Goal: Task Accomplishment & Management: Use online tool/utility

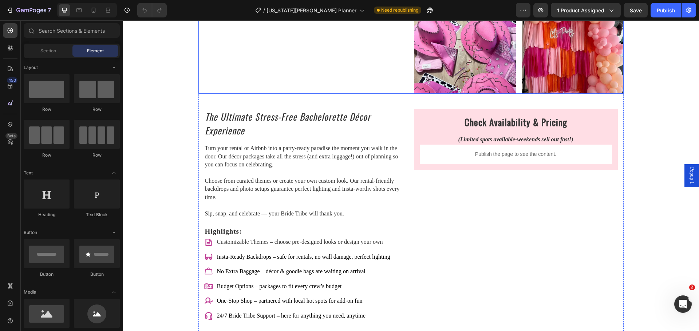
scroll to position [837, 0]
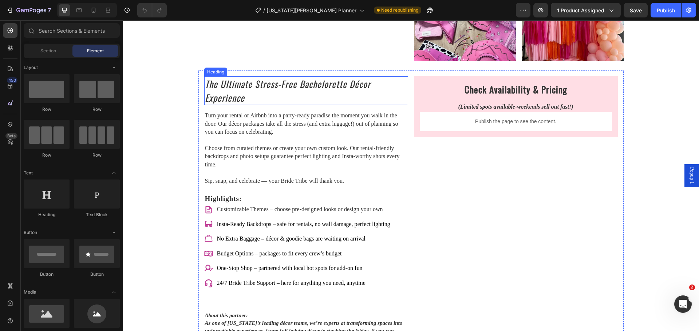
click at [215, 82] on icon "The Ultimate Stress-Free Bachelorette Décor Experience" at bounding box center [288, 90] width 166 height 27
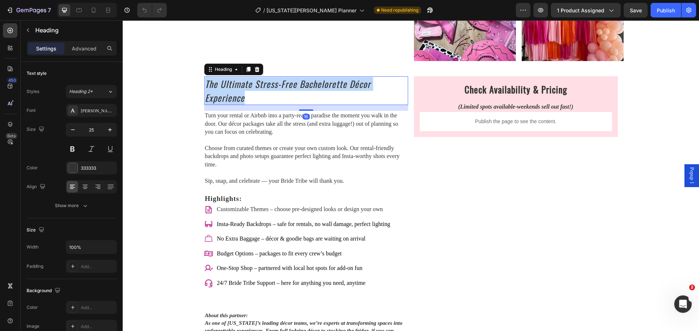
click at [215, 82] on icon "The Ultimate Stress-Free Bachelorette Décor Experience" at bounding box center [288, 90] width 166 height 27
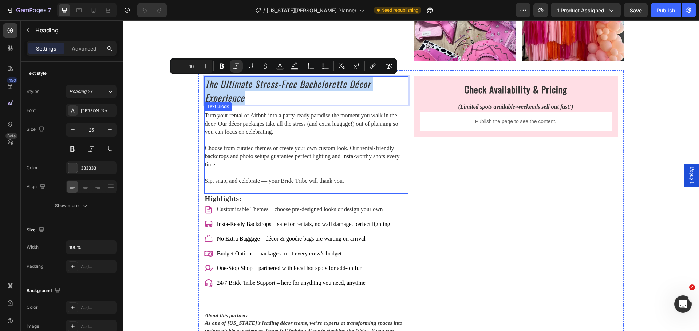
click at [296, 120] on p "Turn your rental or Airbnb into a party-ready paradise the moment you walk in t…" at bounding box center [306, 124] width 202 height 24
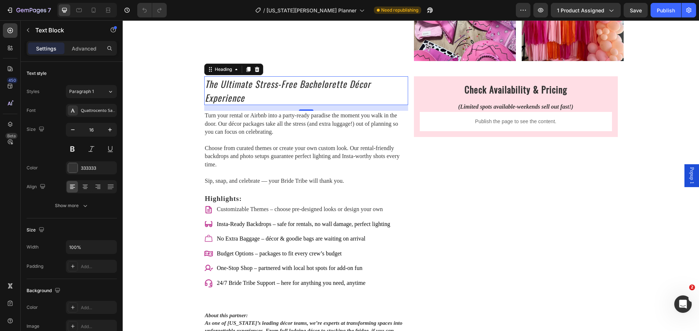
click at [324, 96] on p "⁠⁠⁠⁠⁠⁠⁠ The Ultimate Stress-Free Bachelorette Décor Experience" at bounding box center [306, 90] width 202 height 27
click at [283, 122] on p "Turn your rental or Airbnb into a party-ready paradise the moment you walk in t…" at bounding box center [306, 124] width 202 height 24
click at [297, 97] on p "⁠⁠⁠⁠⁠⁠⁠ The Ultimate Stress-Free Bachelorette Décor Experience" at bounding box center [306, 90] width 202 height 27
click at [297, 130] on p "Turn your rental or Airbnb into a party-ready paradise the moment you walk in t…" at bounding box center [306, 124] width 202 height 24
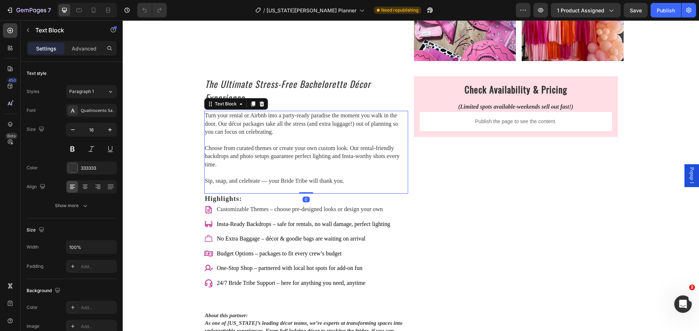
click at [323, 160] on p "Choose from curated themes or create your own custom look. Our rental-friendly …" at bounding box center [306, 156] width 202 height 24
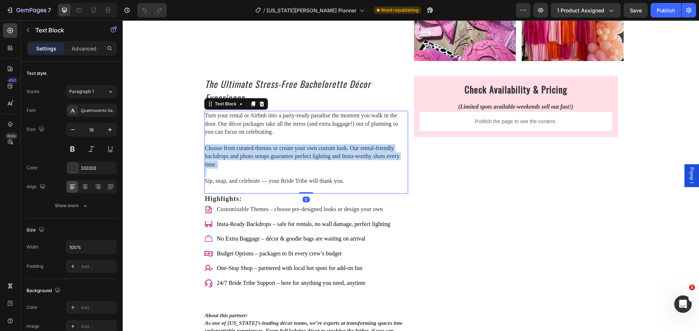
click at [323, 160] on p "Choose from curated themes or create your own custom look. Our rental-friendly …" at bounding box center [306, 156] width 202 height 24
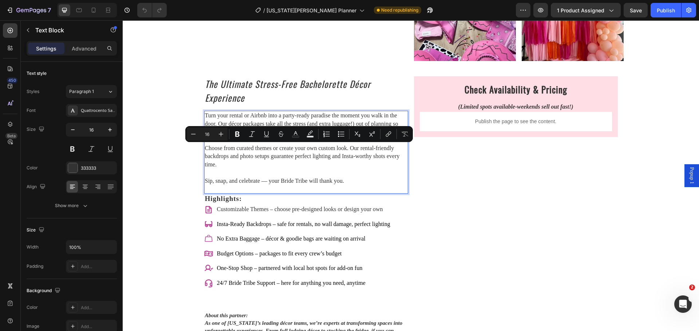
click at [334, 178] on p "Sip, snap, and celebrate — your Bride Tribe will thank you." at bounding box center [306, 181] width 202 height 8
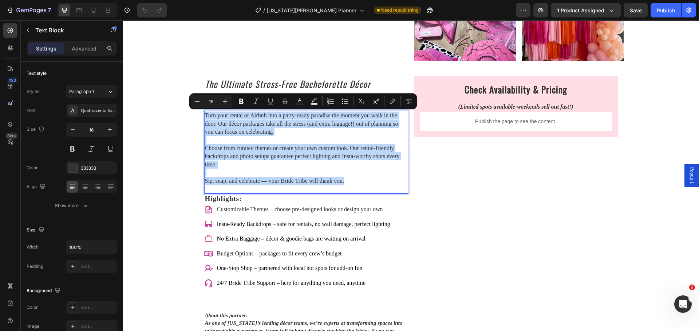
drag, startPoint x: 346, startPoint y: 183, endPoint x: 203, endPoint y: 113, distance: 158.7
click at [204, 113] on div "Turn your rental or Airbnb into a party-ready paradise the moment you walk in t…" at bounding box center [306, 152] width 204 height 83
copy div "Turn your rental or Airbnb into a party-ready paradise the moment you walk in t…"
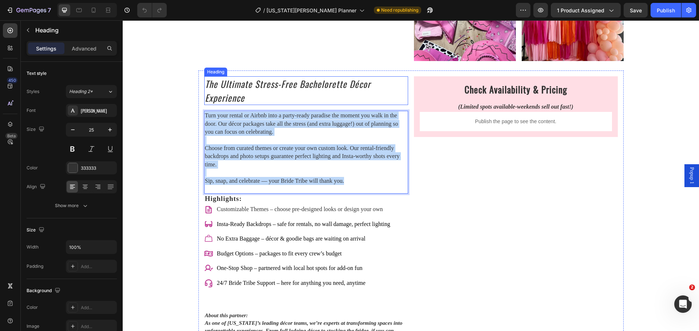
click at [248, 82] on icon "The Ultimate Stress-Free Bachelorette Décor Experience" at bounding box center [288, 90] width 166 height 27
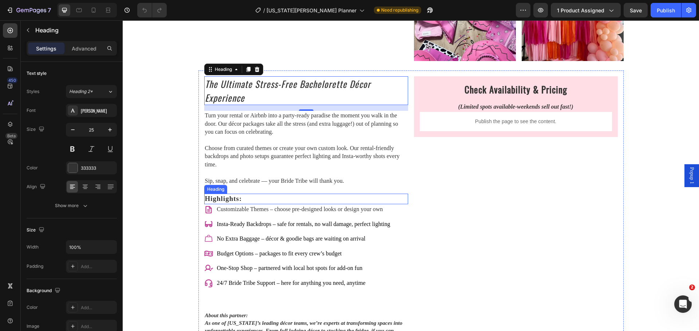
click at [230, 199] on strong "Highlights:" at bounding box center [223, 199] width 37 height 8
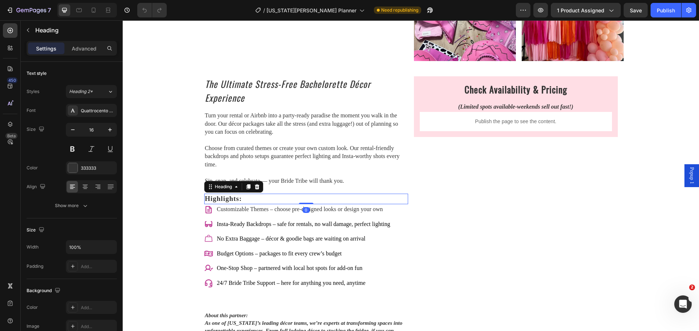
click at [230, 199] on strong "Highlights:" at bounding box center [223, 199] width 37 height 8
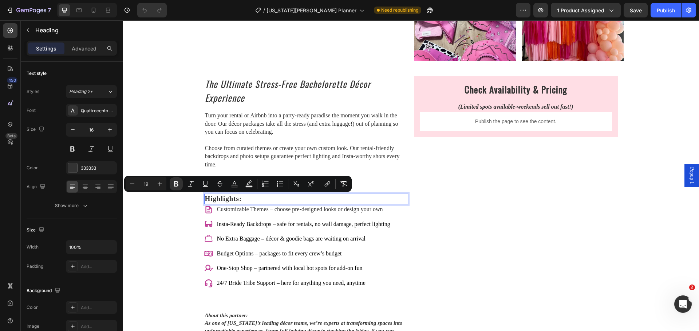
copy strong "Highlights:"
click at [218, 225] on p "Insta-Ready Backdrops – safe for rentals, no wall damage, perfect lighting" at bounding box center [303, 224] width 173 height 8
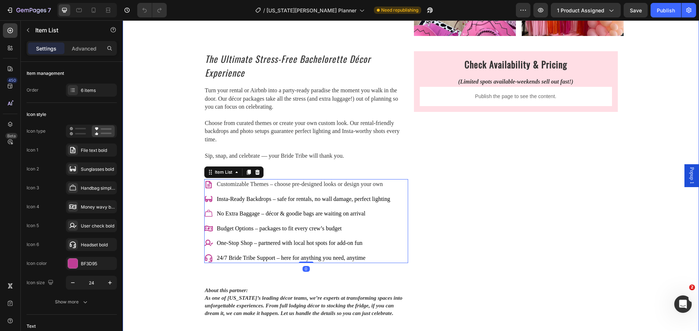
scroll to position [910, 0]
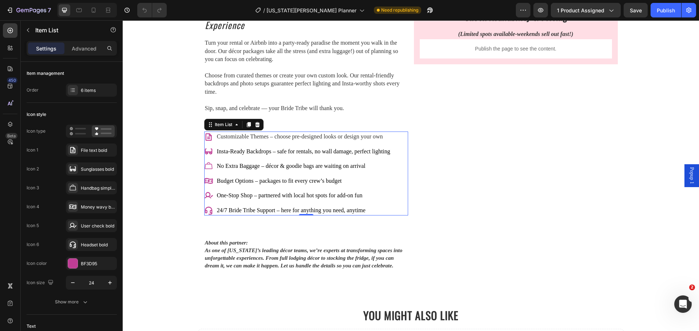
click at [393, 208] on div "Customizable Themes – choose pre-designed looks or design your own Insta-Ready …" at bounding box center [306, 174] width 204 height 84
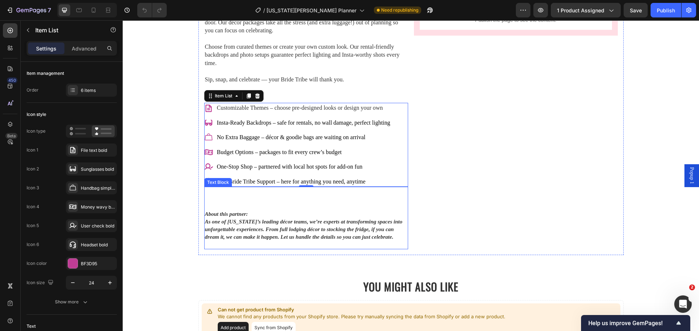
scroll to position [946, 0]
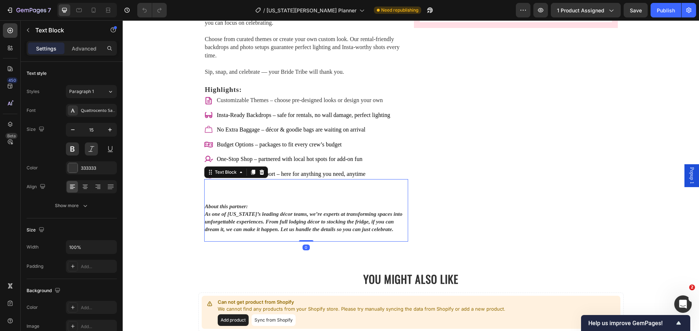
click at [235, 218] on p "About this partner: As one of [US_STATE]’s leading décor teams, we’re experts a…" at bounding box center [306, 218] width 202 height 31
click at [234, 218] on p "About this partner: As one of [US_STATE]’s leading décor teams, we’re experts a…" at bounding box center [306, 218] width 202 height 31
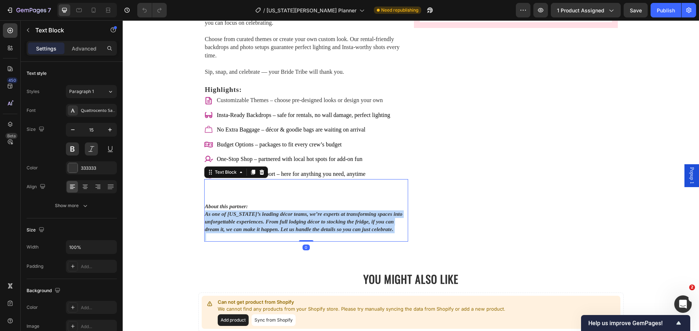
click at [234, 218] on p "About this partner: As one of [US_STATE]’s leading décor teams, we’re experts a…" at bounding box center [306, 218] width 202 height 31
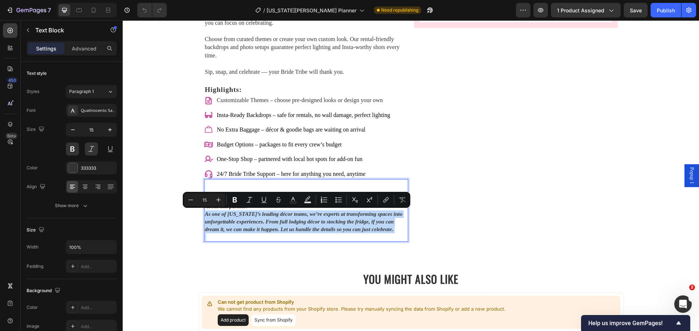
click at [234, 218] on p "About this partner: As one of [US_STATE]’s leading décor teams, we’re experts a…" at bounding box center [306, 218] width 202 height 31
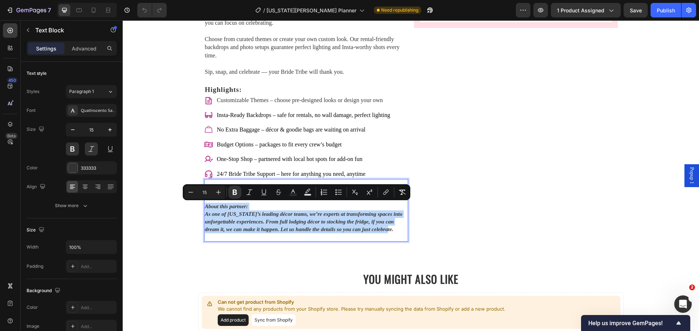
drag, startPoint x: 394, startPoint y: 229, endPoint x: 201, endPoint y: 205, distance: 194.3
click at [204, 205] on div "About this partner: As one of [US_STATE]’s leading décor teams, we’re experts a…" at bounding box center [306, 210] width 204 height 63
copy p "About this partner: As one of [US_STATE]’s leading décor teams, we’re experts a…"
click at [331, 98] on span "Customizable Themes – choose pre-designed looks or design your own" at bounding box center [300, 100] width 166 height 6
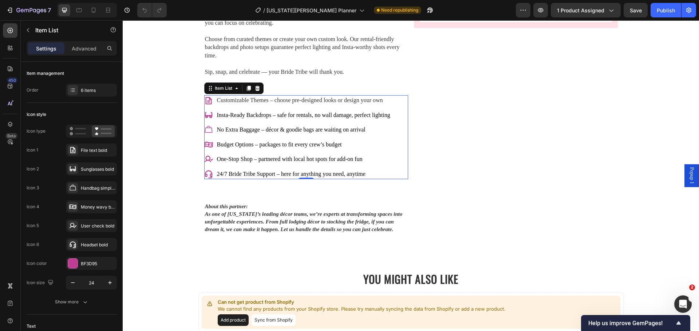
click at [331, 98] on span "Customizable Themes – choose pre-designed looks or design your own" at bounding box center [300, 100] width 166 height 6
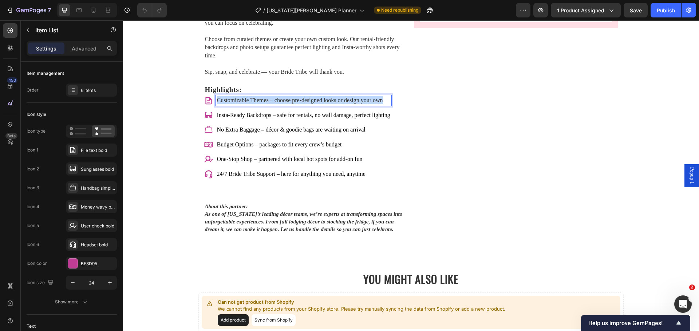
click at [331, 98] on span "Customizable Themes – choose pre-designed looks or design your own" at bounding box center [300, 100] width 166 height 6
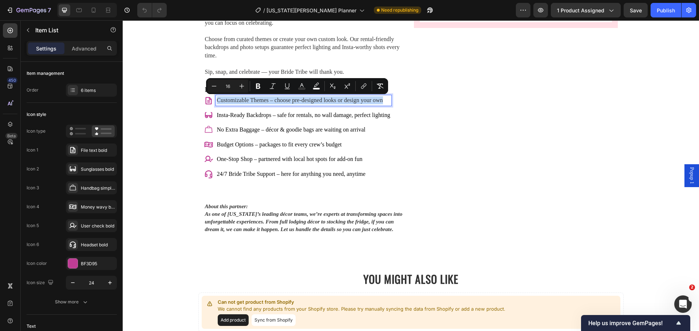
copy span "Customizable Themes – choose pre-designed looks or design your own"
click at [247, 112] on p "Insta-Ready Backdrops – safe for rentals, no wall damage, perfect lighting" at bounding box center [303, 115] width 173 height 8
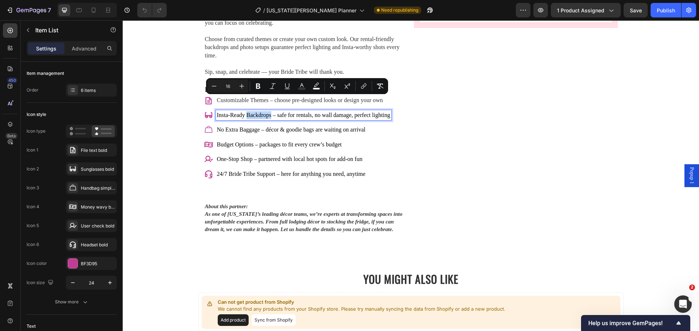
click at [248, 112] on p "Insta-Ready Backdrops – safe for rentals, no wall damage, perfect lighting" at bounding box center [303, 115] width 173 height 8
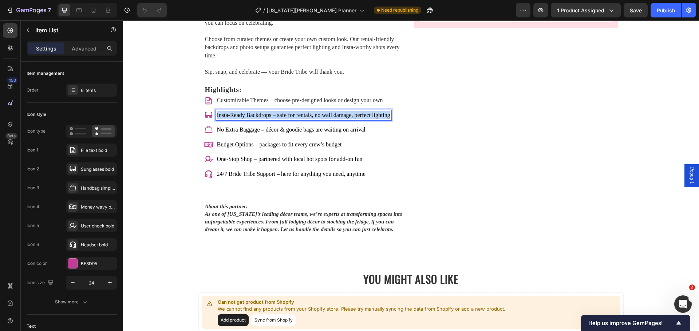
click at [248, 112] on p "Insta-Ready Backdrops – safe for rentals, no wall damage, perfect lighting" at bounding box center [303, 115] width 173 height 8
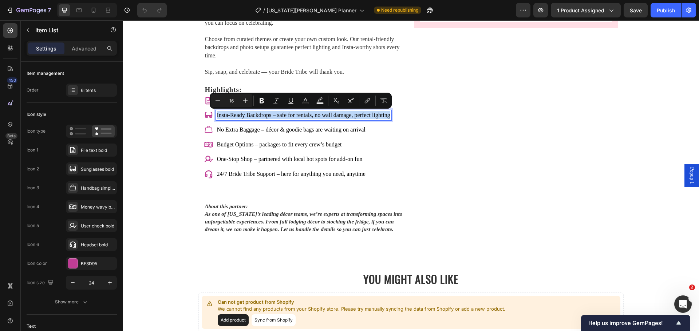
copy p "Insta-Ready Backdrops – safe for rentals, no wall damage, perfect lighting"
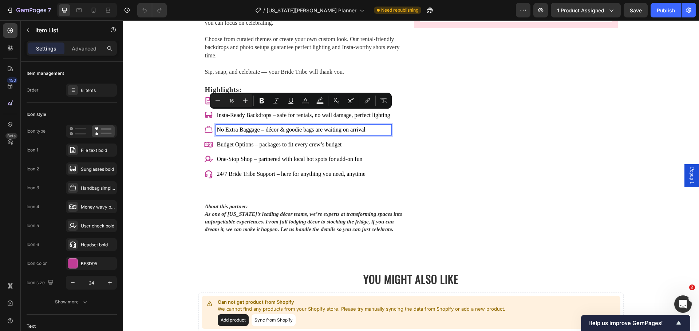
click at [252, 130] on p "No Extra Baggage – décor & goodie bags are waiting on arrival" at bounding box center [303, 130] width 173 height 8
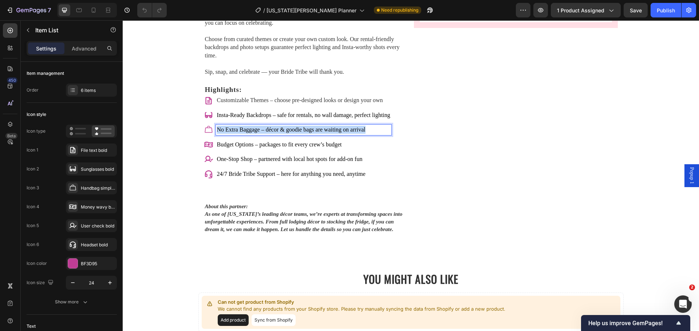
click at [252, 130] on p "No Extra Baggage – décor & goodie bags are waiting on arrival" at bounding box center [303, 130] width 173 height 8
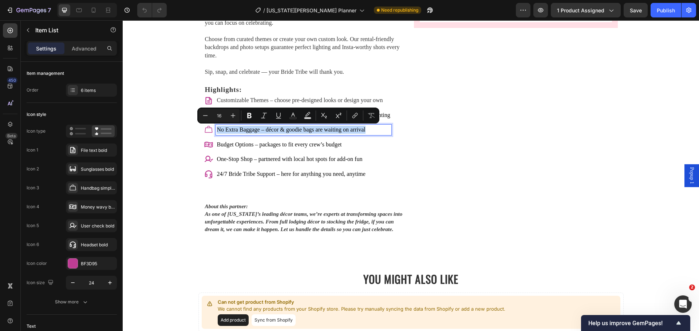
copy p "No Extra Baggage – décor & goodie bags are waiting on arrival"
click at [284, 145] on p "Budget Options – packages to fit every crew’s budget" at bounding box center [303, 145] width 173 height 8
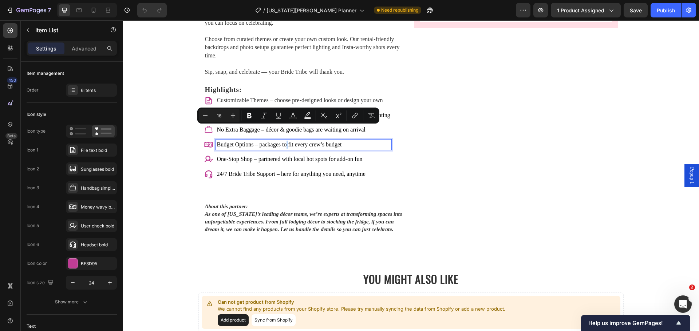
click at [284, 145] on p "Budget Options – packages to fit every crew’s budget" at bounding box center [303, 145] width 173 height 8
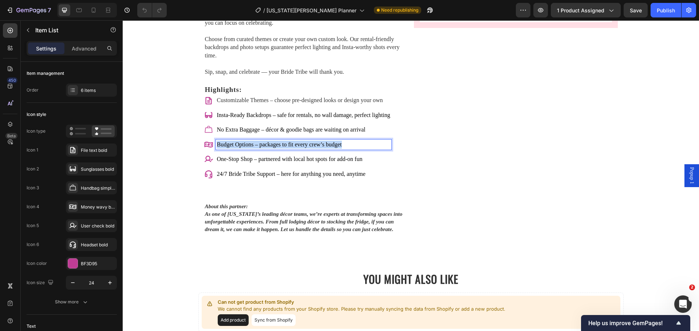
click at [284, 145] on p "Budget Options – packages to fit every crew’s budget" at bounding box center [303, 145] width 173 height 8
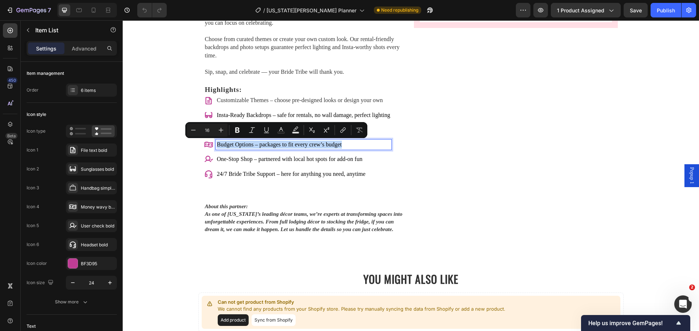
copy p "Budget Options – packages to fit every crew’s budget"
click at [287, 161] on p "One-Stop Shop – partnered with local hot spots for add-on fun" at bounding box center [303, 159] width 173 height 8
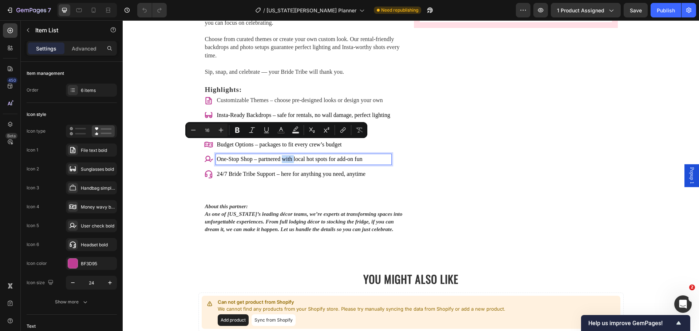
click at [287, 161] on p "One-Stop Shop – partnered with local hot spots for add-on fun" at bounding box center [303, 159] width 173 height 8
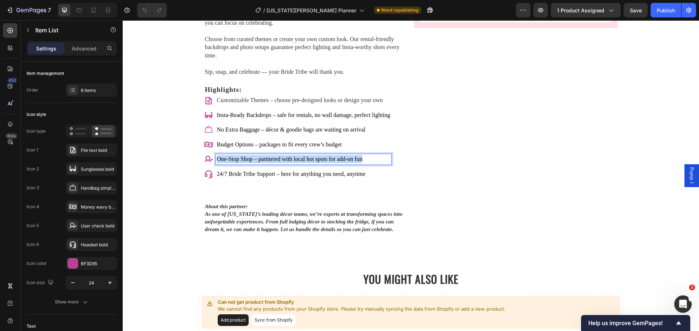
click at [287, 161] on p "One-Stop Shop – partnered with local hot spots for add-on fun" at bounding box center [303, 159] width 173 height 8
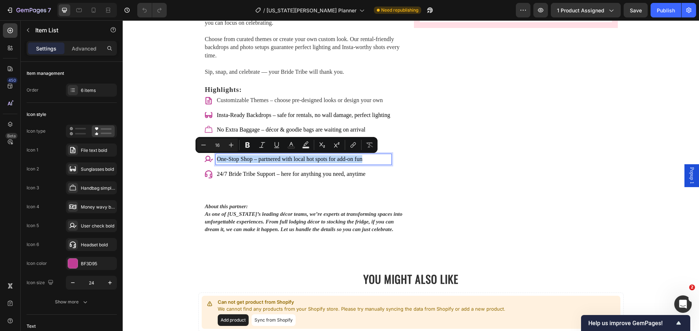
copy p "One-Stop Shop – partnered with local hot spots for add-on fun"
click at [324, 174] on p "24/7 Bride Tribe Support – here for anything you need, anytime" at bounding box center [303, 174] width 173 height 8
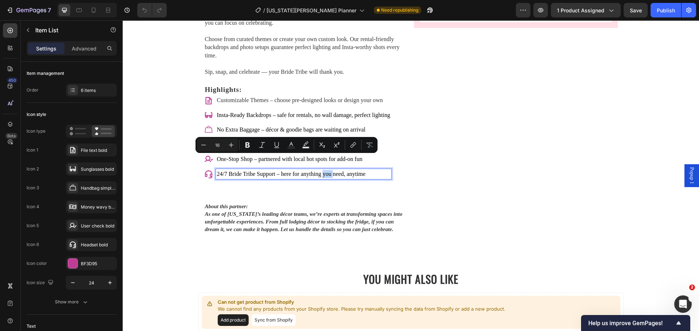
click at [324, 174] on p "24/7 Bride Tribe Support – here for anything you need, anytime" at bounding box center [303, 174] width 173 height 8
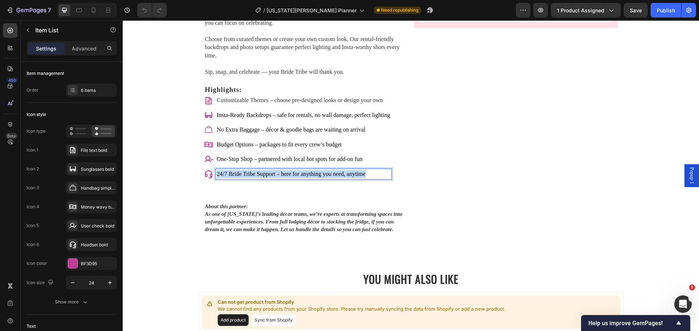
click at [324, 174] on p "24/7 Bride Tribe Support – here for anything you need, anytime" at bounding box center [303, 174] width 173 height 8
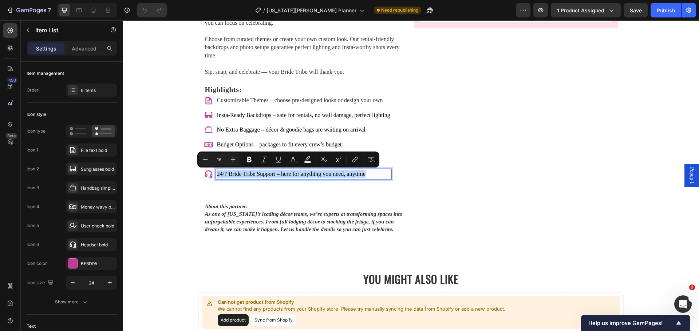
copy p "24/7 Bride Tribe Support – here for anything you need, anytime"
click at [91, 267] on div "BF3D95" at bounding box center [91, 263] width 51 height 13
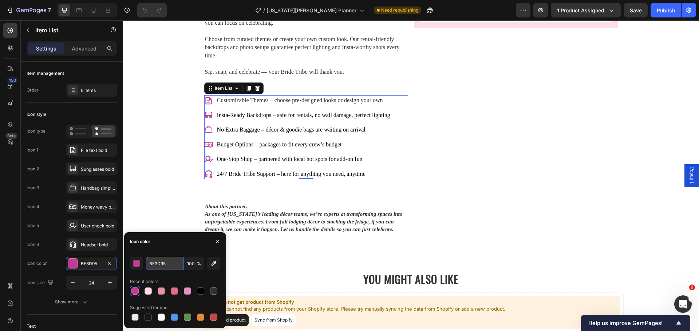
click at [160, 263] on input "BF3D95" at bounding box center [165, 263] width 38 height 13
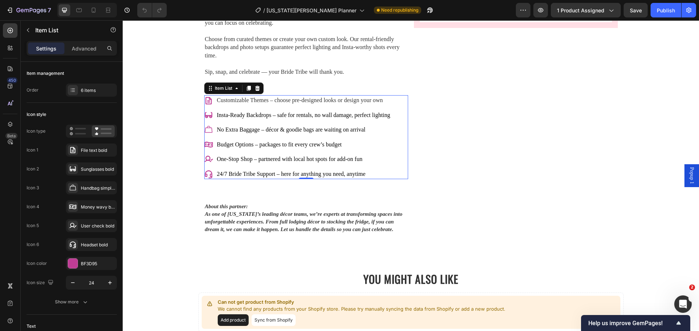
click at [204, 102] on icon at bounding box center [208, 100] width 9 height 9
click at [204, 101] on icon at bounding box center [208, 100] width 9 height 9
click at [72, 152] on icon at bounding box center [72, 150] width 7 height 7
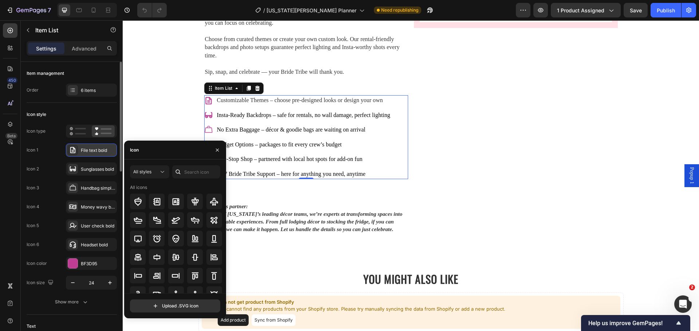
click at [72, 152] on icon at bounding box center [72, 150] width 7 height 7
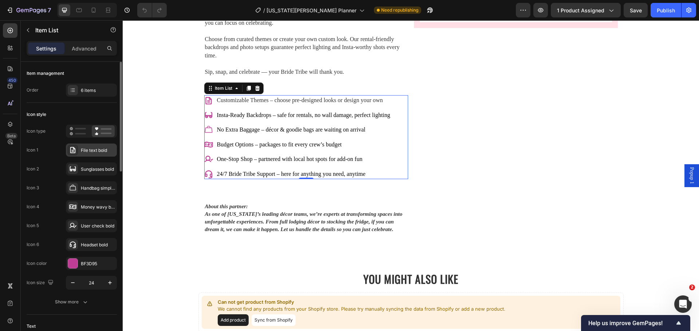
click at [72, 152] on icon at bounding box center [72, 150] width 7 height 7
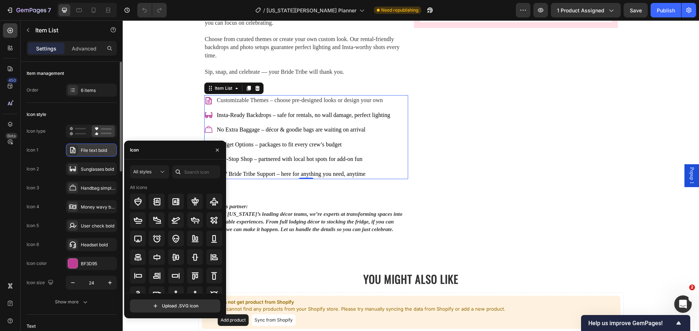
click at [96, 152] on div "File text bold" at bounding box center [98, 150] width 34 height 7
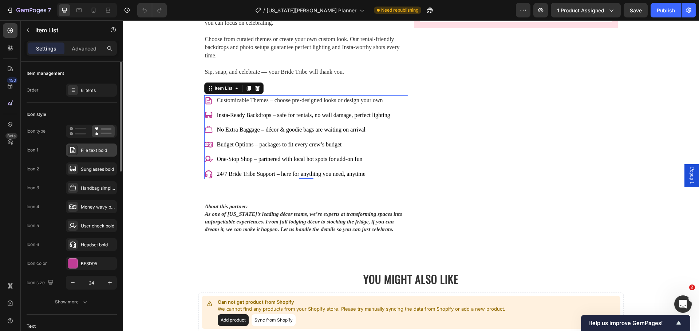
click at [96, 152] on div "File text bold" at bounding box center [98, 150] width 34 height 7
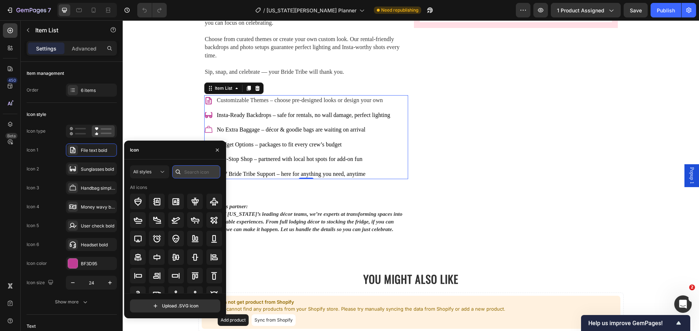
click at [202, 173] on input "text" at bounding box center [196, 172] width 48 height 13
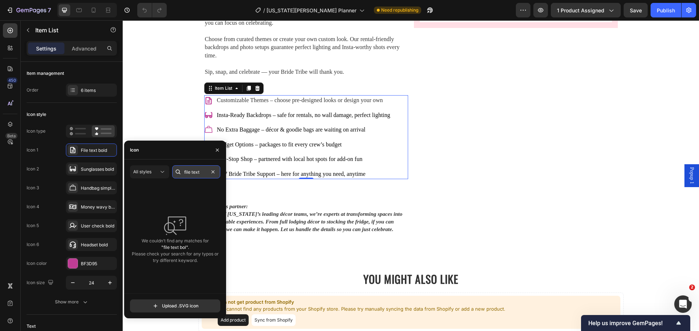
scroll to position [0, 0]
type input "f"
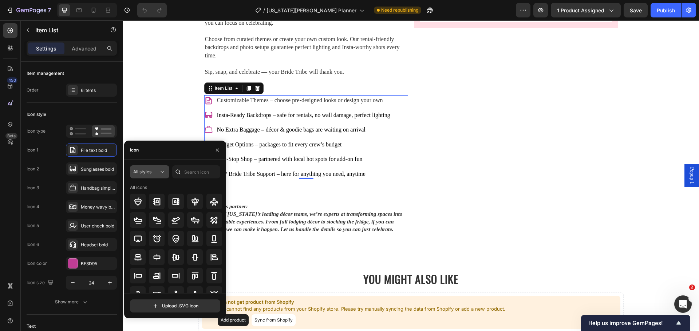
click at [164, 172] on icon at bounding box center [162, 171] width 7 height 7
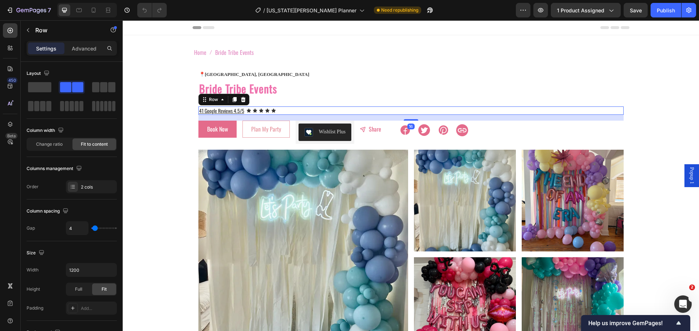
click at [295, 113] on div "41 Google Reviews 4.5/5 Text Block Icon Icon Icon Icon Icon Icon List Row 16" at bounding box center [410, 111] width 425 height 9
click at [298, 110] on div "41 Google Reviews 4.5/5 Text Block Icon Icon Icon Icon Icon Icon List Row 16" at bounding box center [410, 111] width 425 height 9
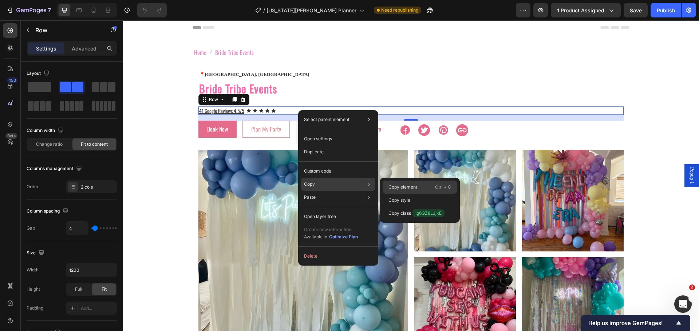
click at [402, 187] on p "Copy element" at bounding box center [402, 187] width 29 height 7
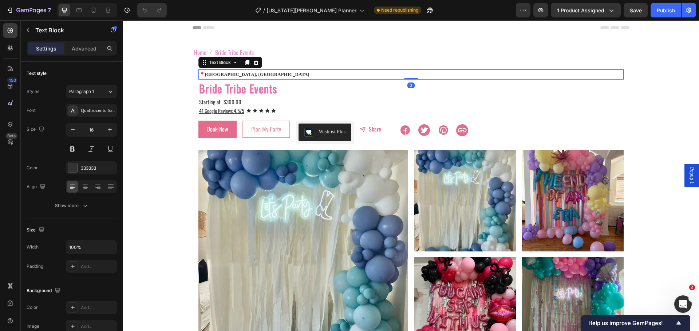
click at [220, 77] on strong "[GEOGRAPHIC_DATA], [GEOGRAPHIC_DATA]" at bounding box center [257, 74] width 104 height 5
click at [238, 74] on p "📍 [GEOGRAPHIC_DATA], [GEOGRAPHIC_DATA]" at bounding box center [411, 74] width 424 height 8
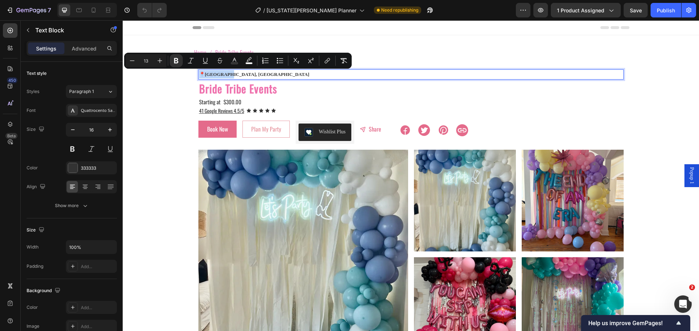
copy p "📍 [GEOGRAPHIC_DATA], [GEOGRAPHIC_DATA]"
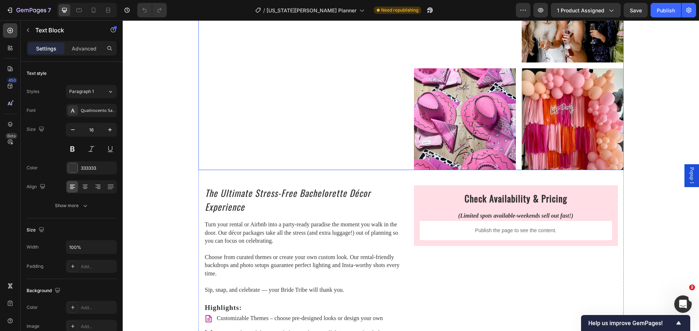
scroll to position [764, 0]
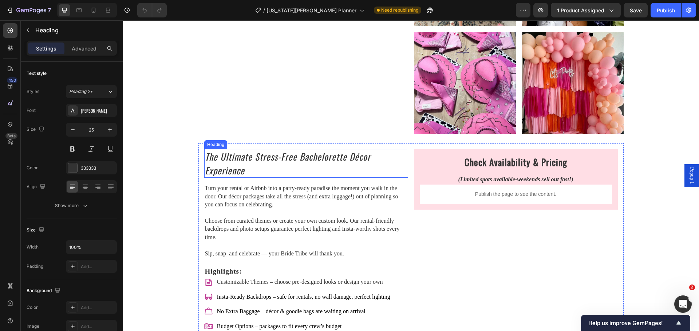
click at [260, 160] on icon "The Ultimate Stress-Free Bachelorette Décor Experience" at bounding box center [288, 163] width 166 height 27
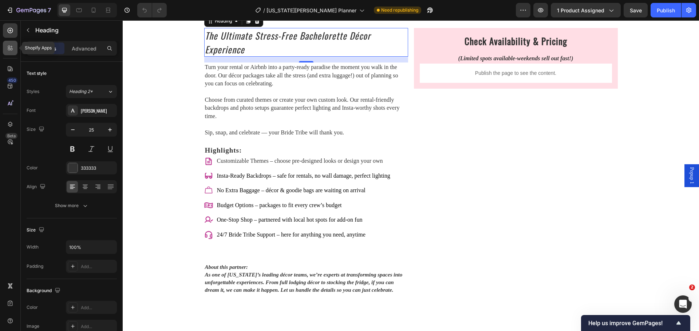
scroll to position [873, 0]
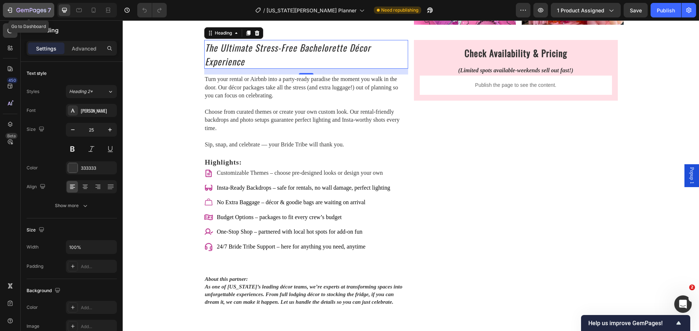
click at [15, 11] on div "7" at bounding box center [28, 10] width 45 height 9
